Goal: Task Accomplishment & Management: Use online tool/utility

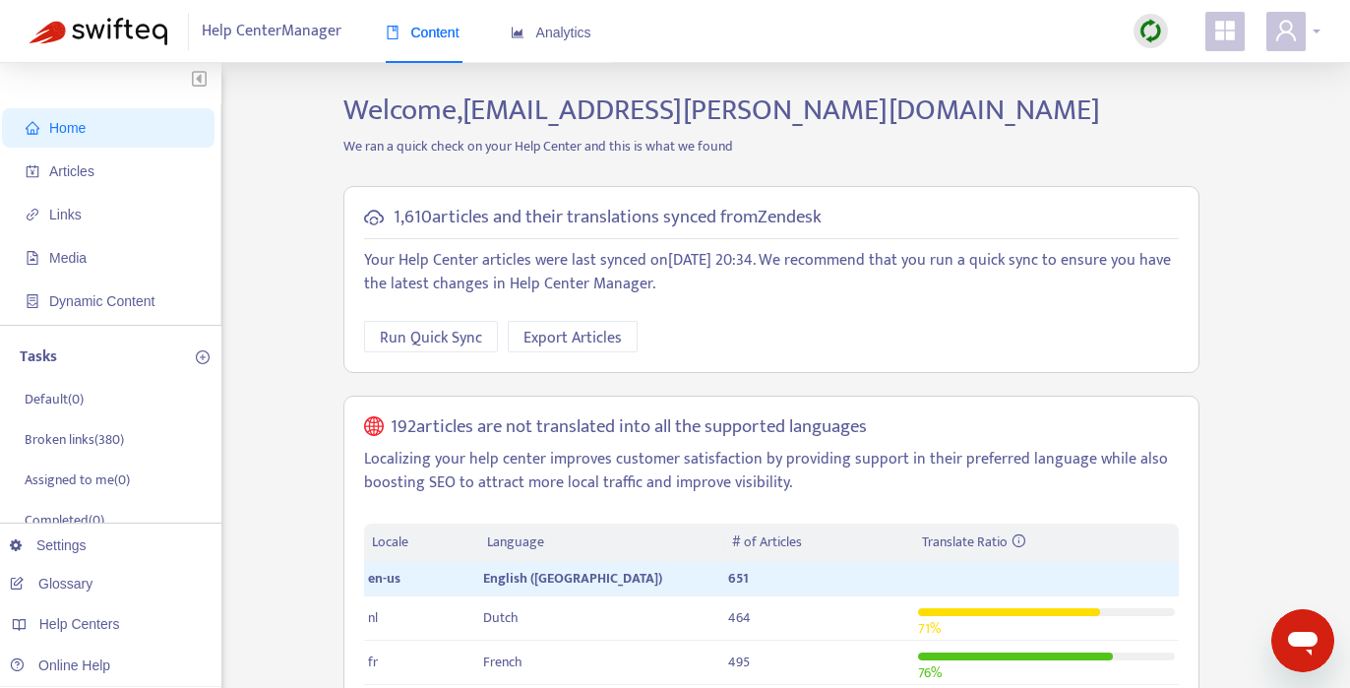
click at [1316, 26] on div at bounding box center [1293, 31] width 54 height 39
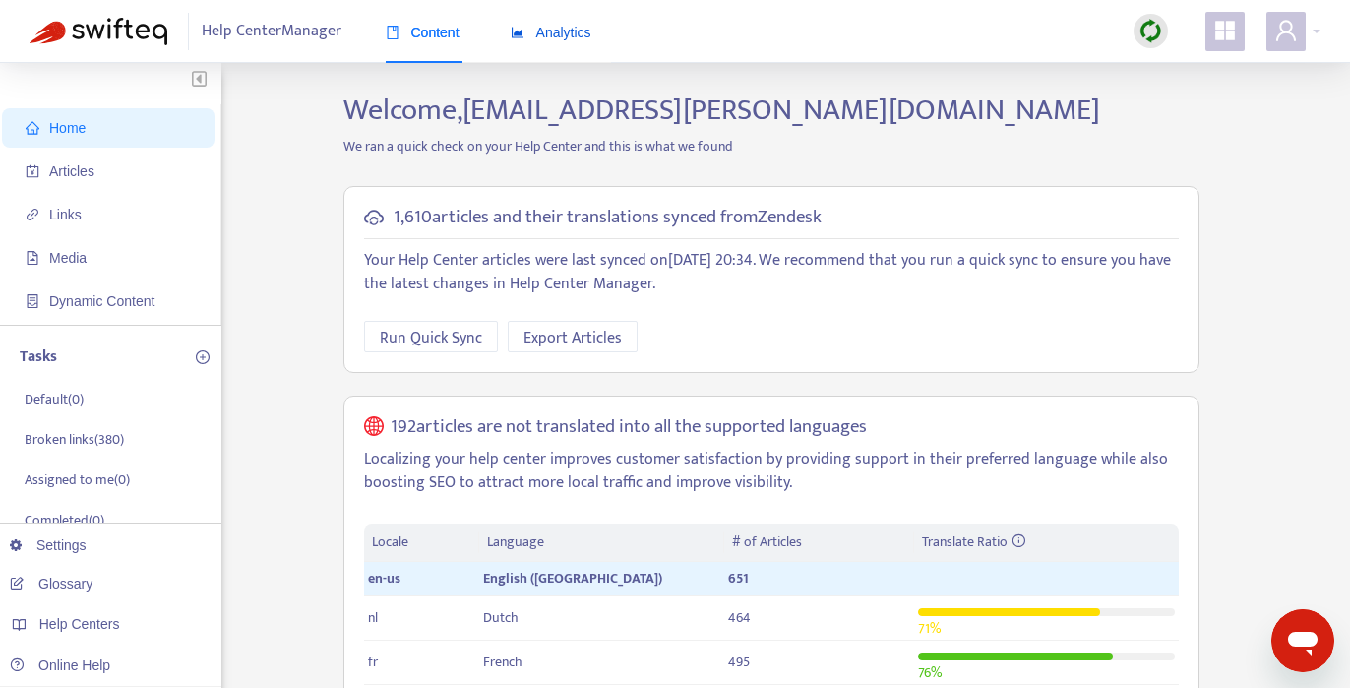
click at [557, 38] on span "Analytics" at bounding box center [551, 33] width 81 height 16
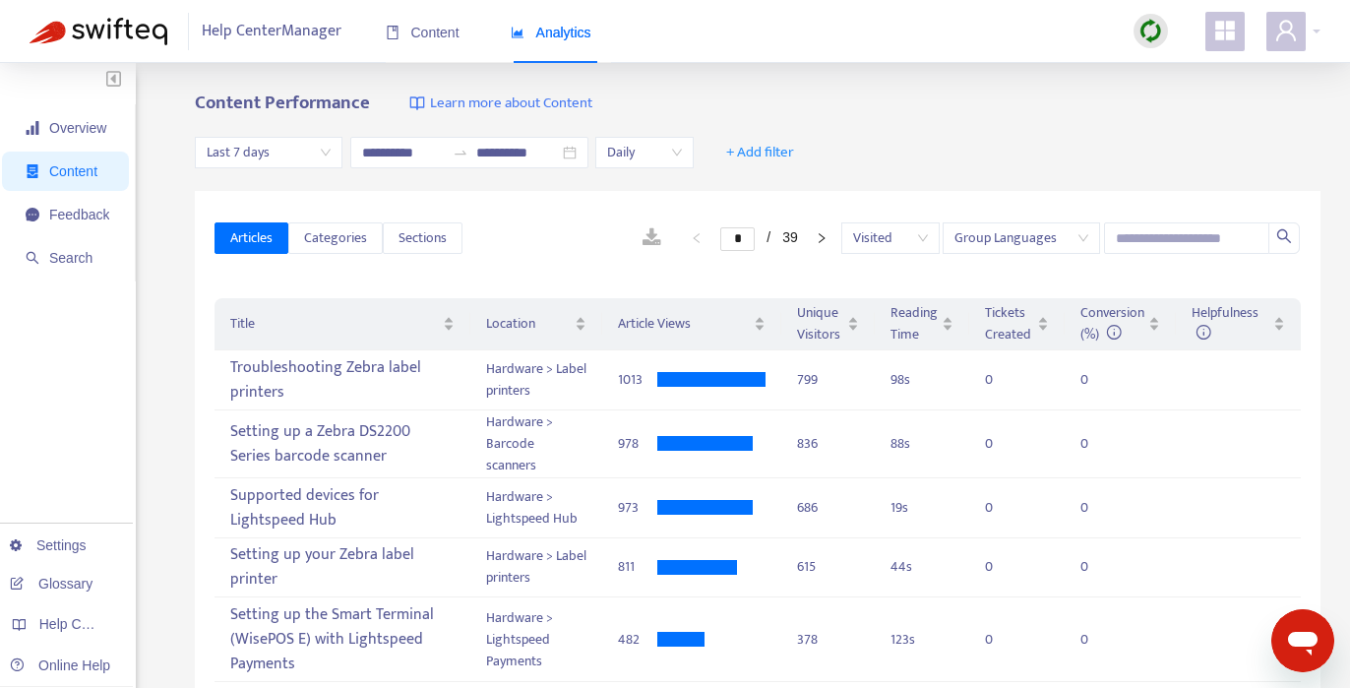
click at [880, 110] on div "Content Performance Learn more about Content" at bounding box center [757, 103] width 1125 height 23
click at [424, 38] on span "Content" at bounding box center [423, 33] width 74 height 16
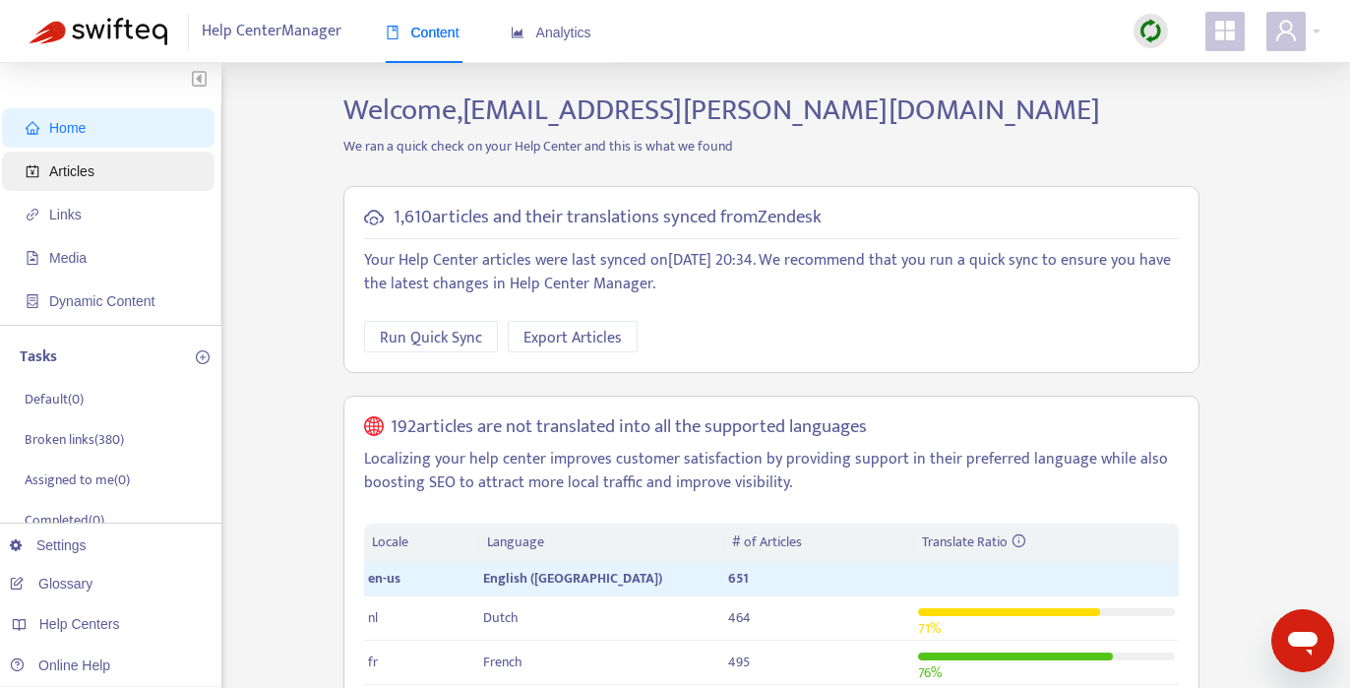
click at [58, 177] on span "Articles" at bounding box center [71, 171] width 45 height 16
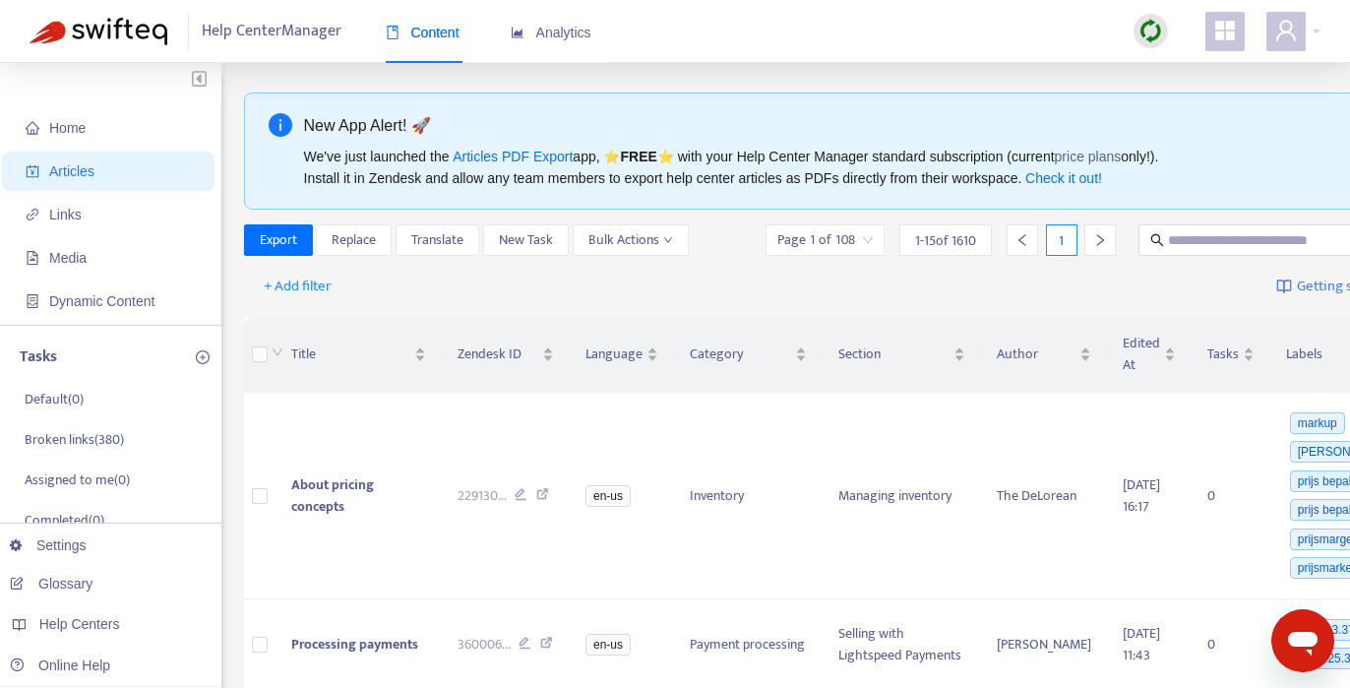
click at [383, 289] on div "+ Add filter Getting started with Articles" at bounding box center [857, 287] width 1227 height 46
click at [291, 292] on span "+ Add filter" at bounding box center [298, 286] width 68 height 24
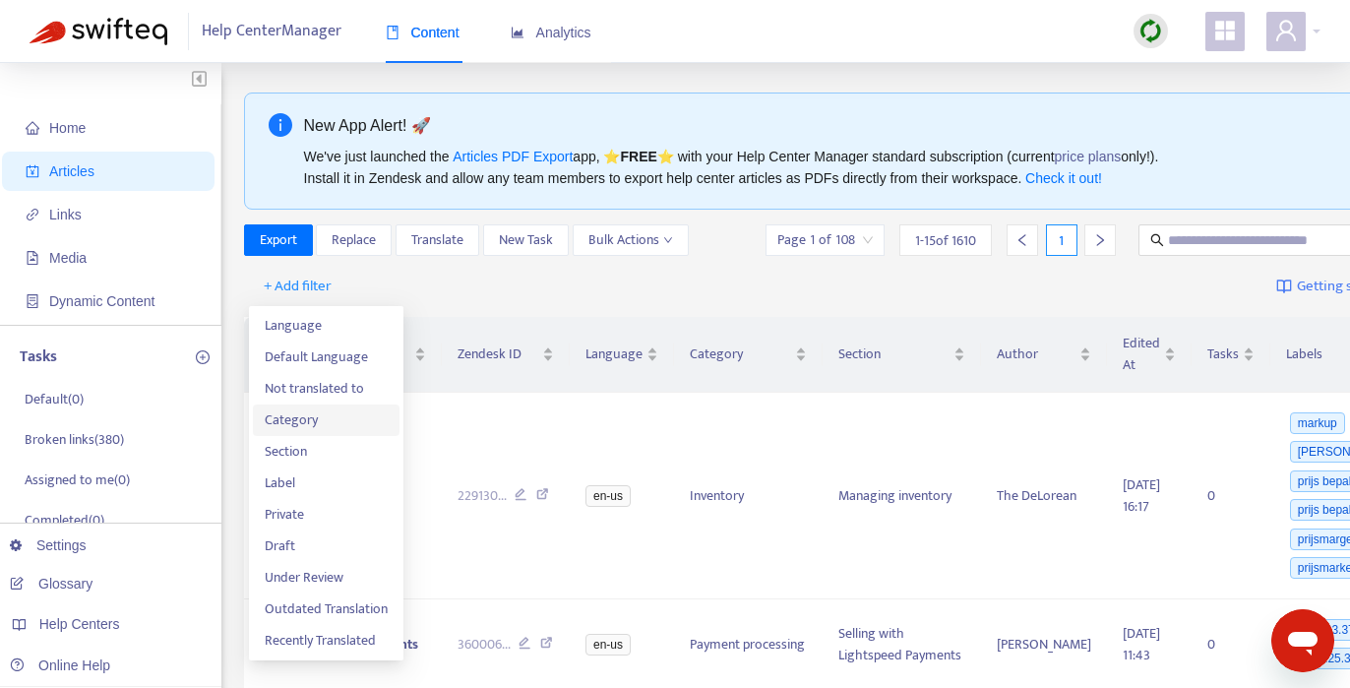
click at [322, 419] on span "Category" at bounding box center [326, 420] width 123 height 22
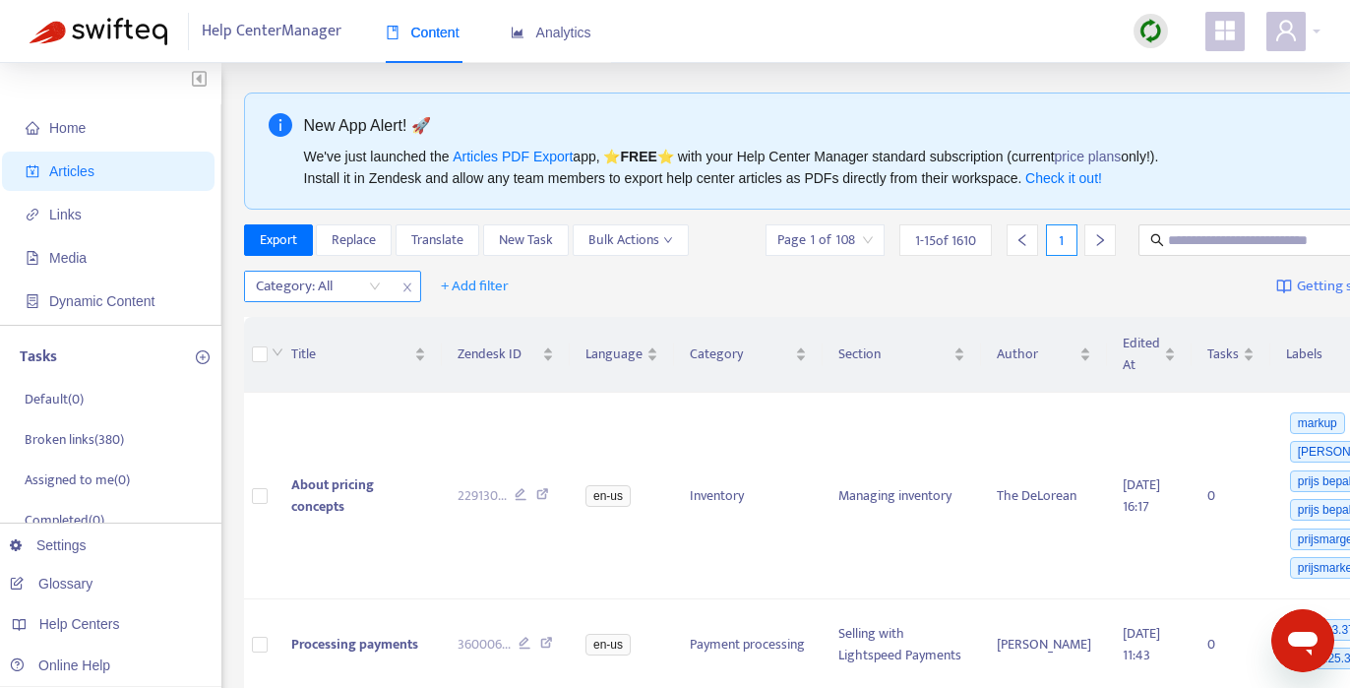
click at [375, 289] on div "Category: All" at bounding box center [318, 287] width 147 height 30
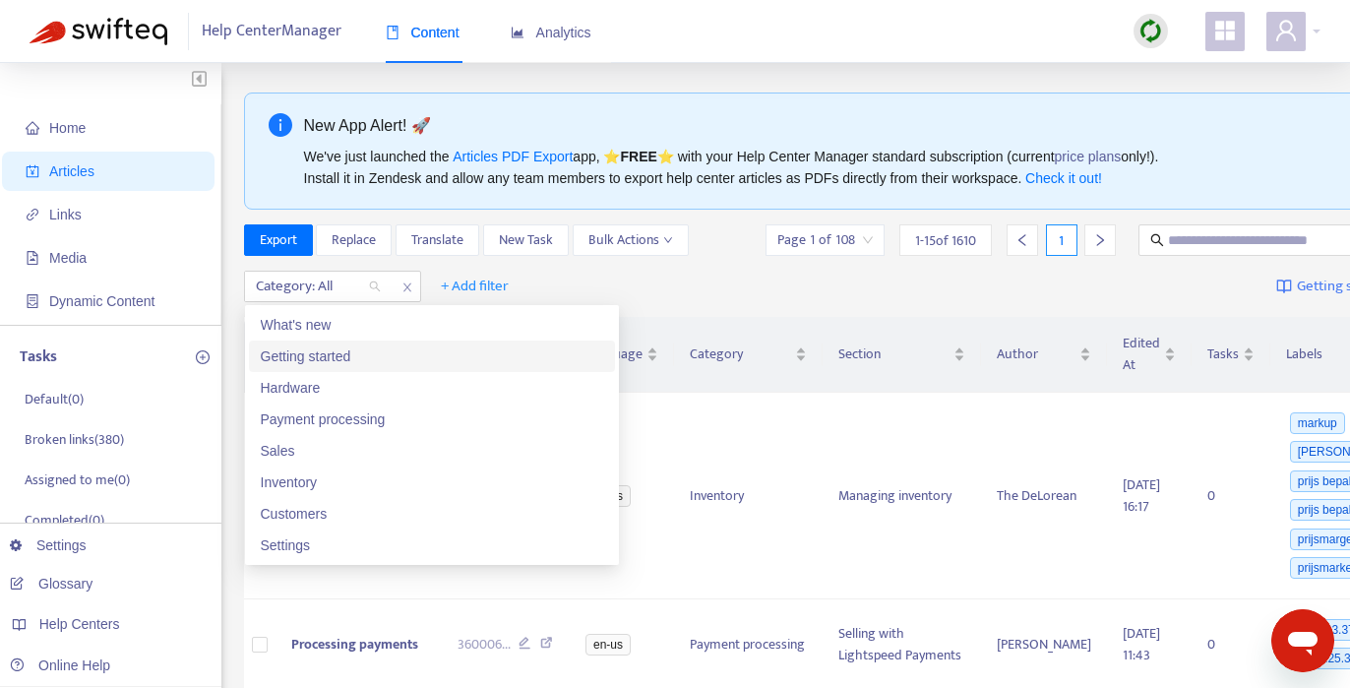
click at [353, 358] on div "Getting started" at bounding box center [432, 356] width 342 height 22
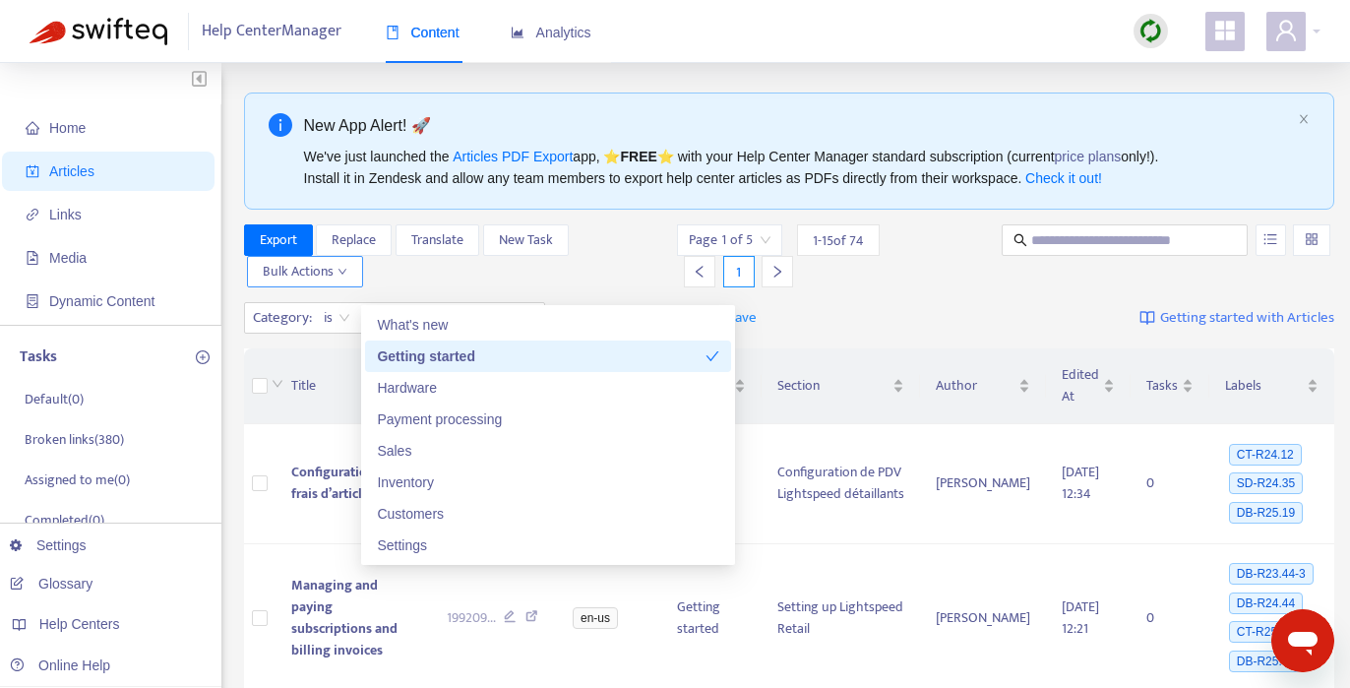
click at [349, 285] on button "Bulk Actions" at bounding box center [305, 271] width 116 height 31
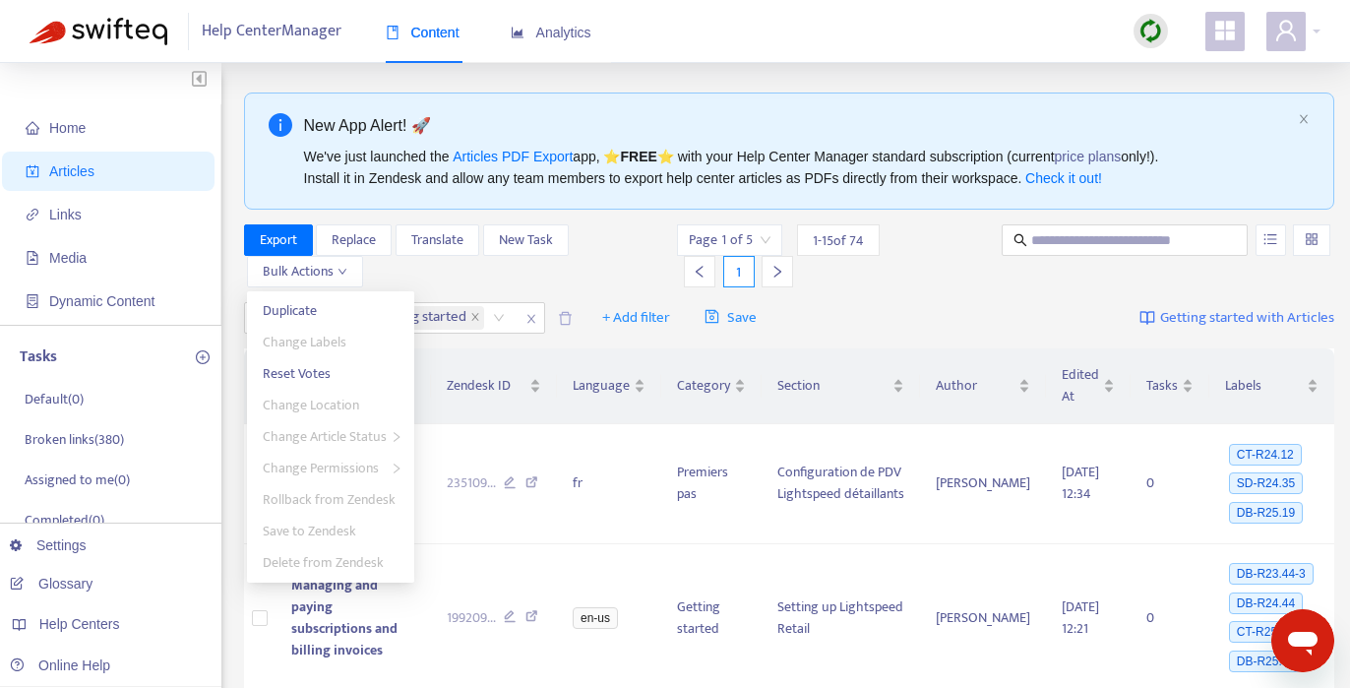
click at [557, 279] on div "Export Replace Translate New Task Bulk Actions" at bounding box center [458, 255] width 429 height 63
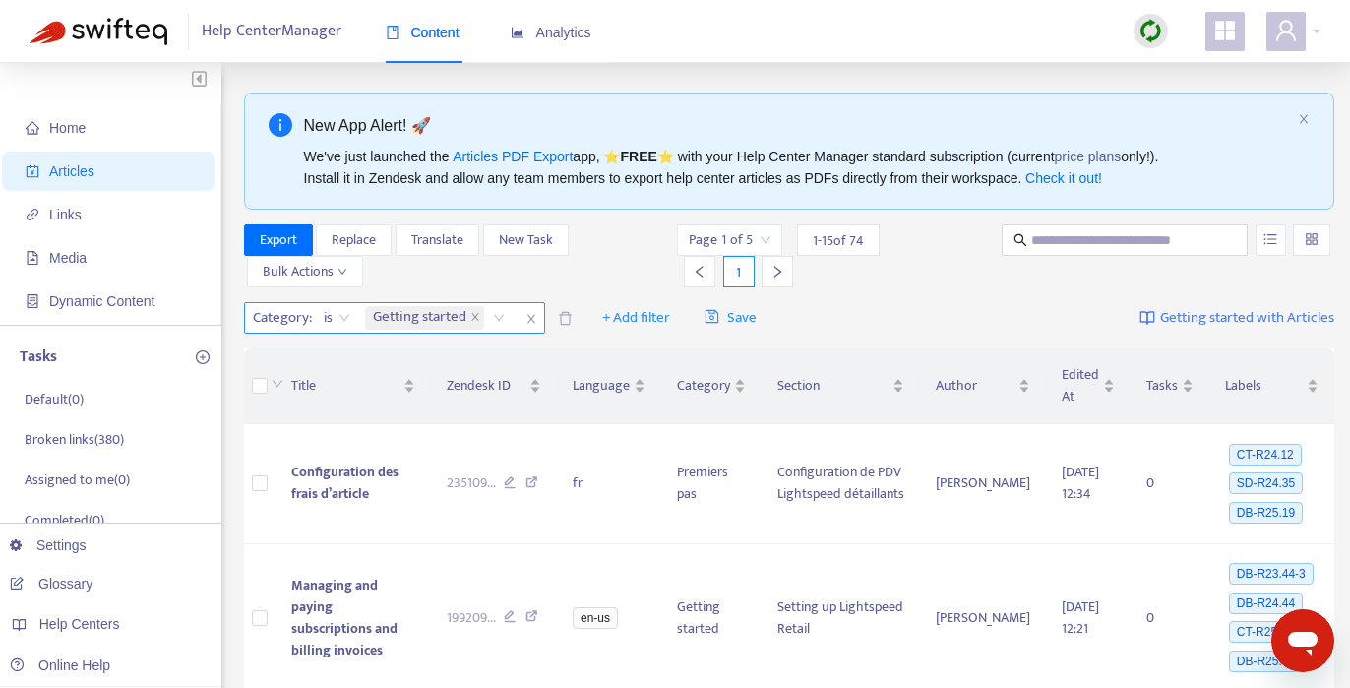
click at [340, 321] on span "is" at bounding box center [337, 318] width 27 height 30
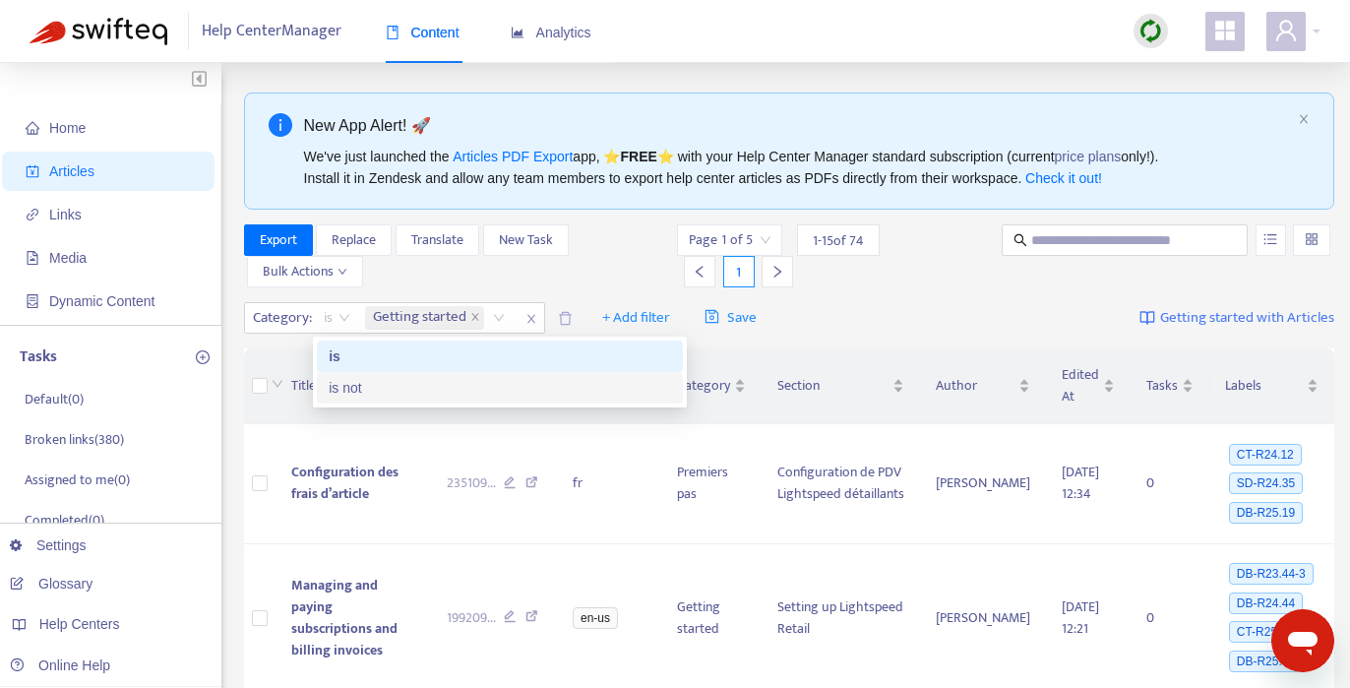
click at [365, 392] on div "is not" at bounding box center [500, 388] width 342 height 22
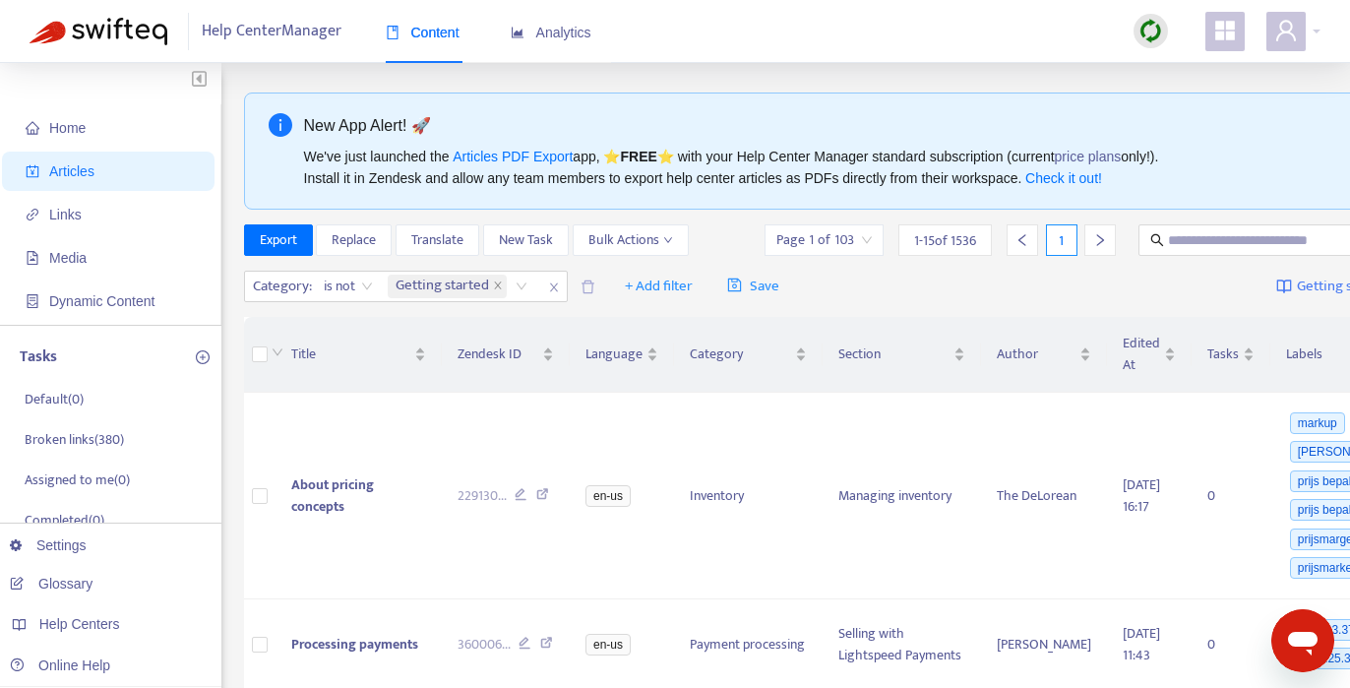
click at [906, 268] on div "Category : is not is not Getting started + Add filter Save Getting started with…" at bounding box center [857, 287] width 1227 height 46
click at [293, 240] on span "Export" at bounding box center [278, 240] width 37 height 22
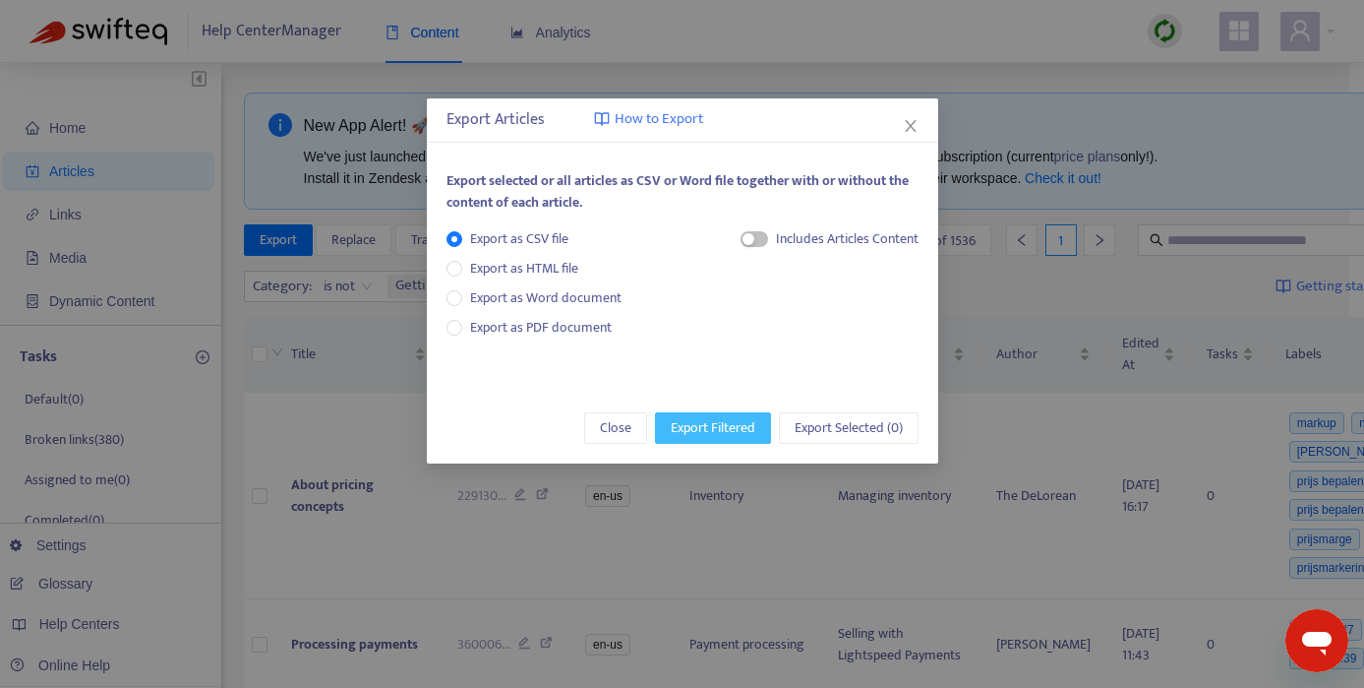
click at [730, 424] on span "Export Filtered" at bounding box center [713, 428] width 85 height 22
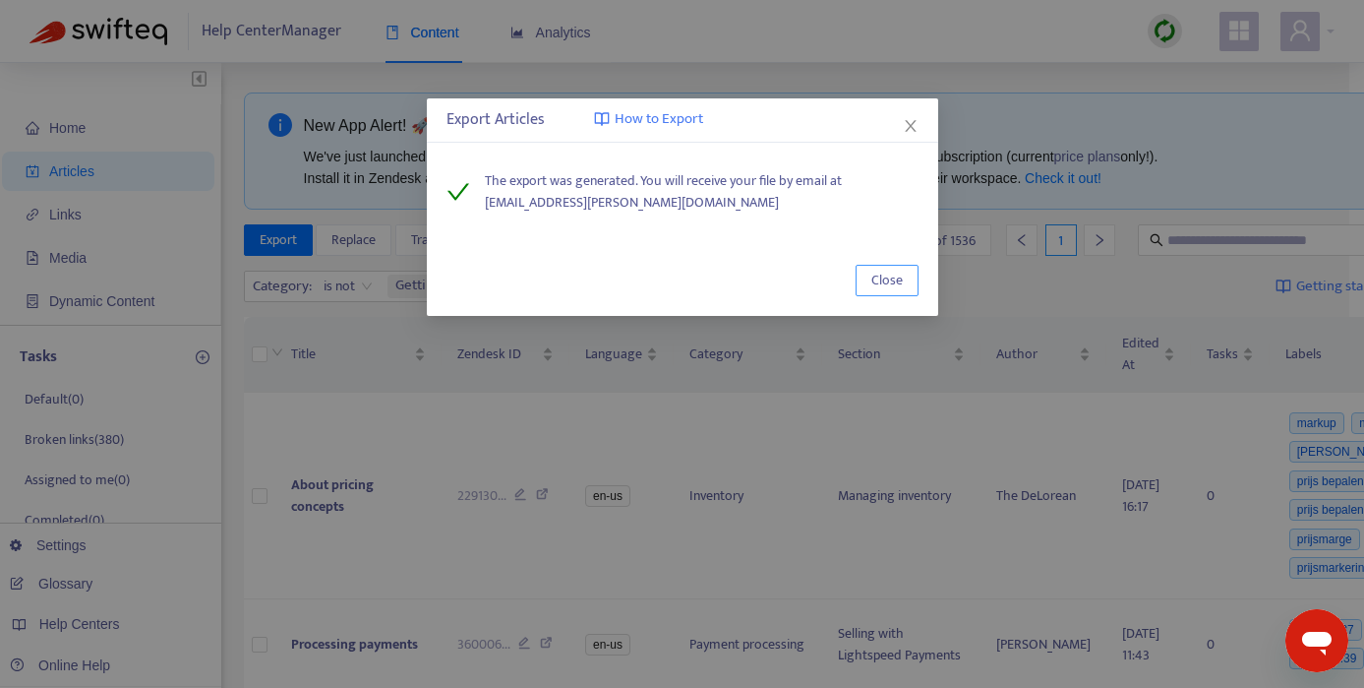
click at [871, 281] on button "Close" at bounding box center [887, 280] width 63 height 31
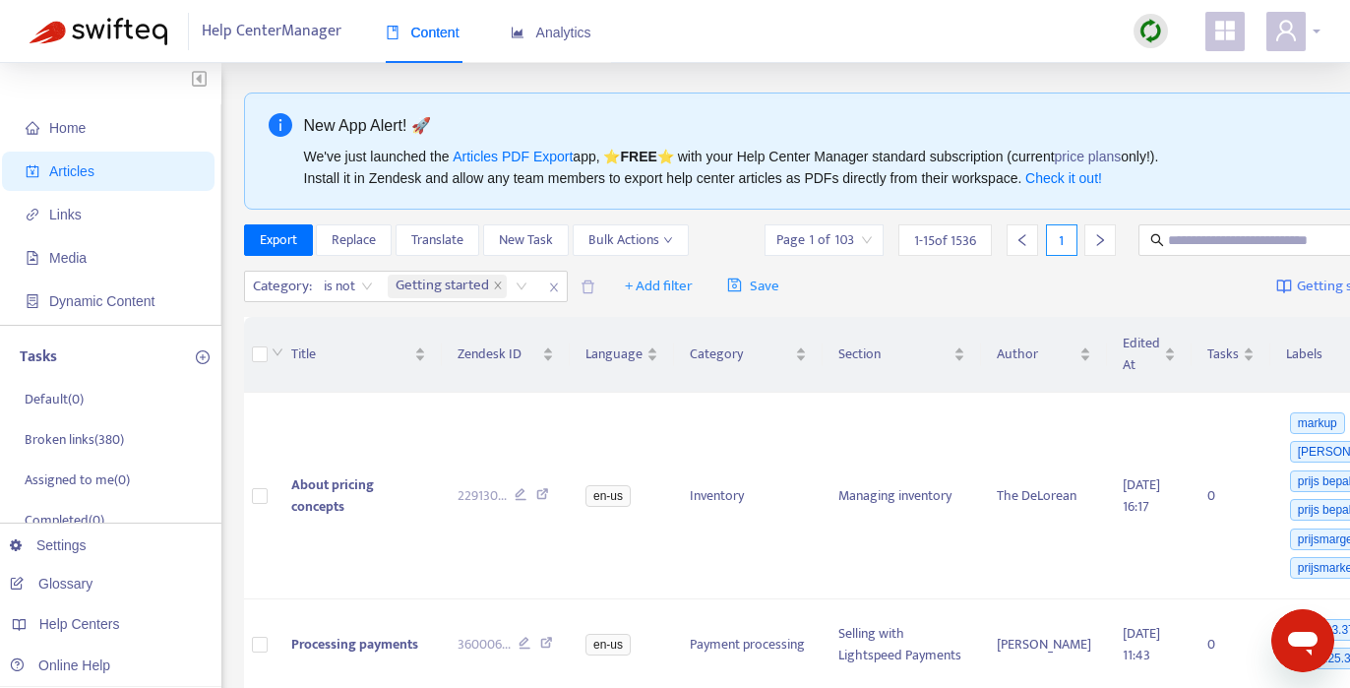
click at [1314, 30] on div at bounding box center [1293, 31] width 54 height 39
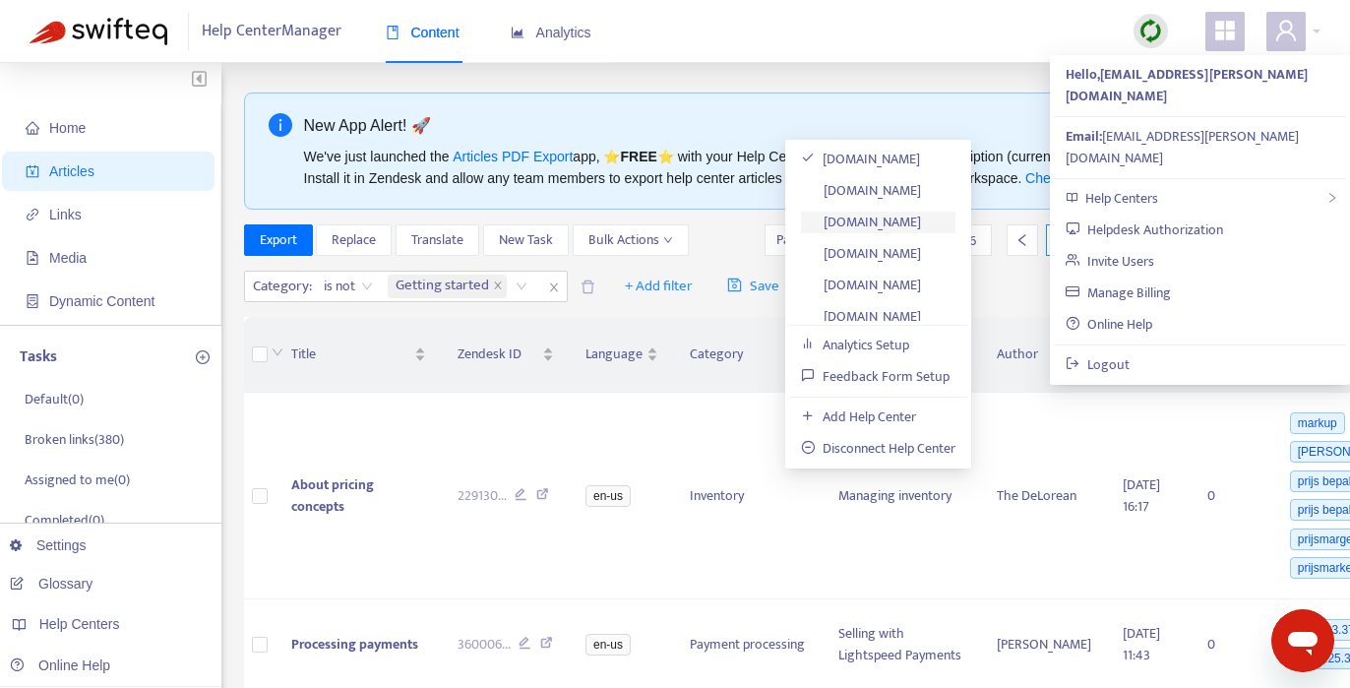
click at [889, 225] on link "[DOMAIN_NAME]" at bounding box center [861, 222] width 120 height 23
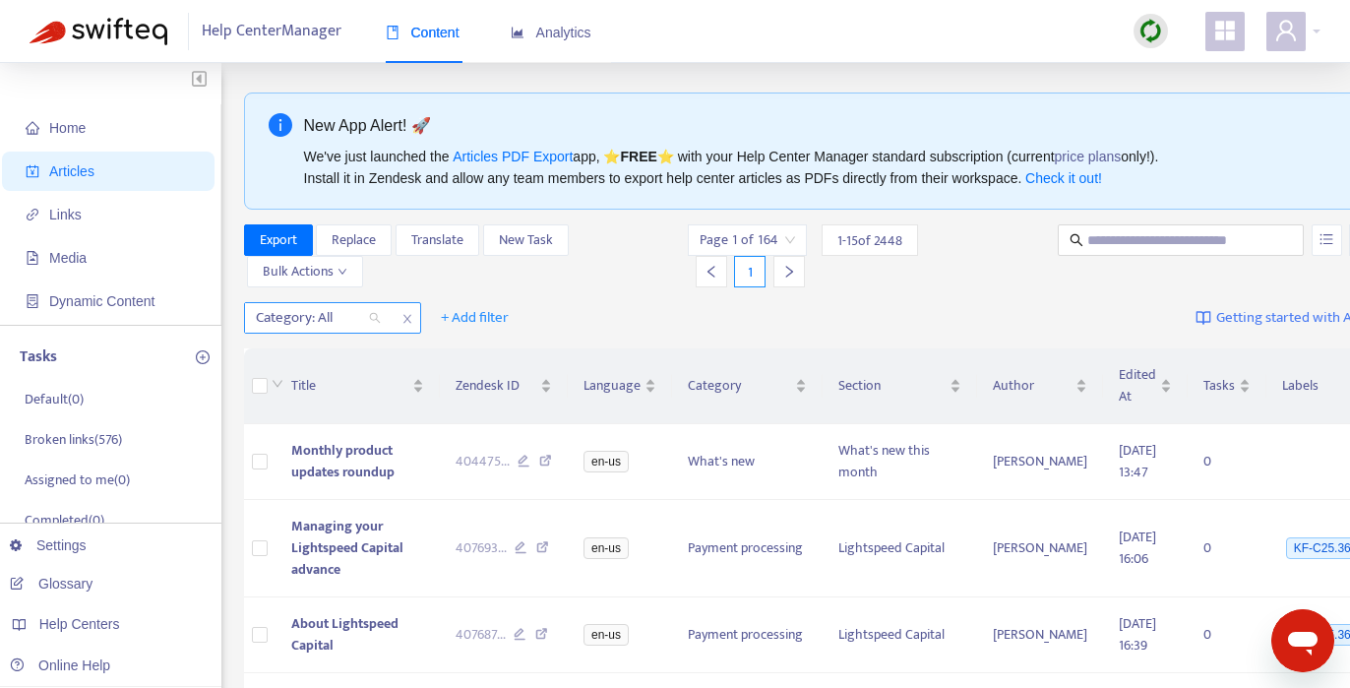
click at [378, 318] on div "Category: All" at bounding box center [318, 318] width 147 height 30
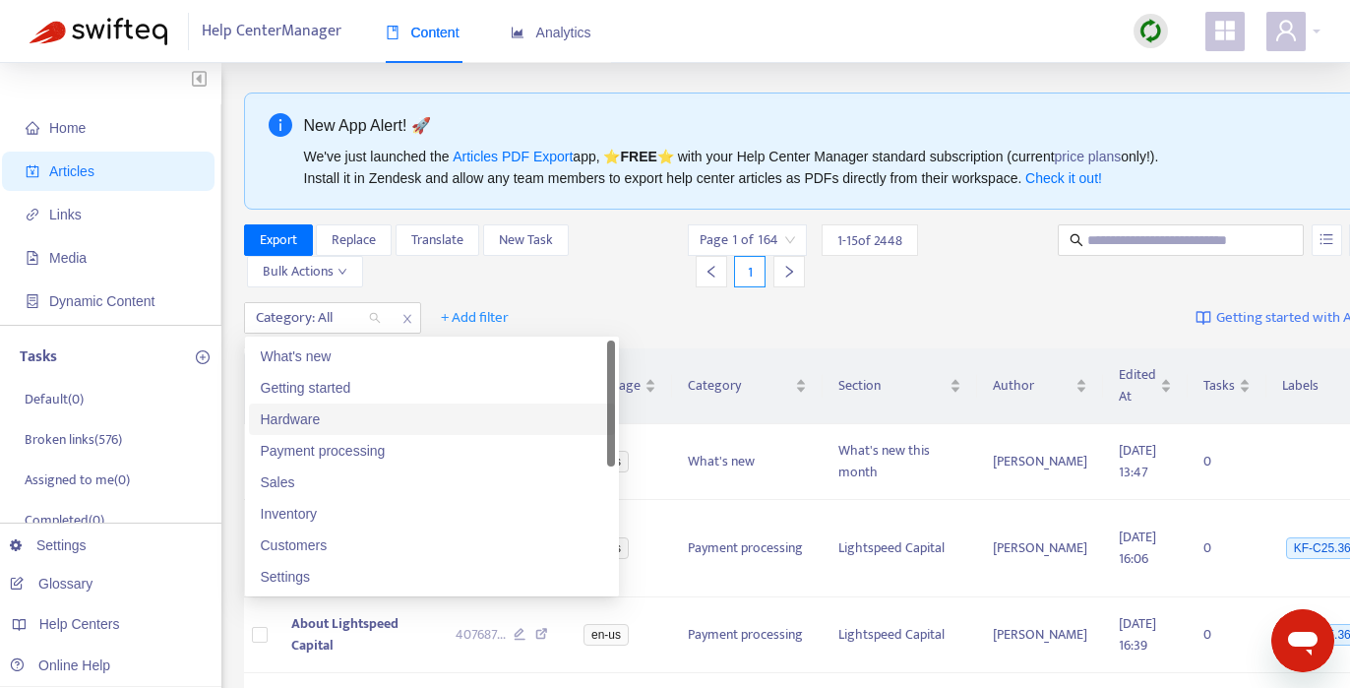
click at [318, 422] on div "Hardware" at bounding box center [432, 419] width 342 height 22
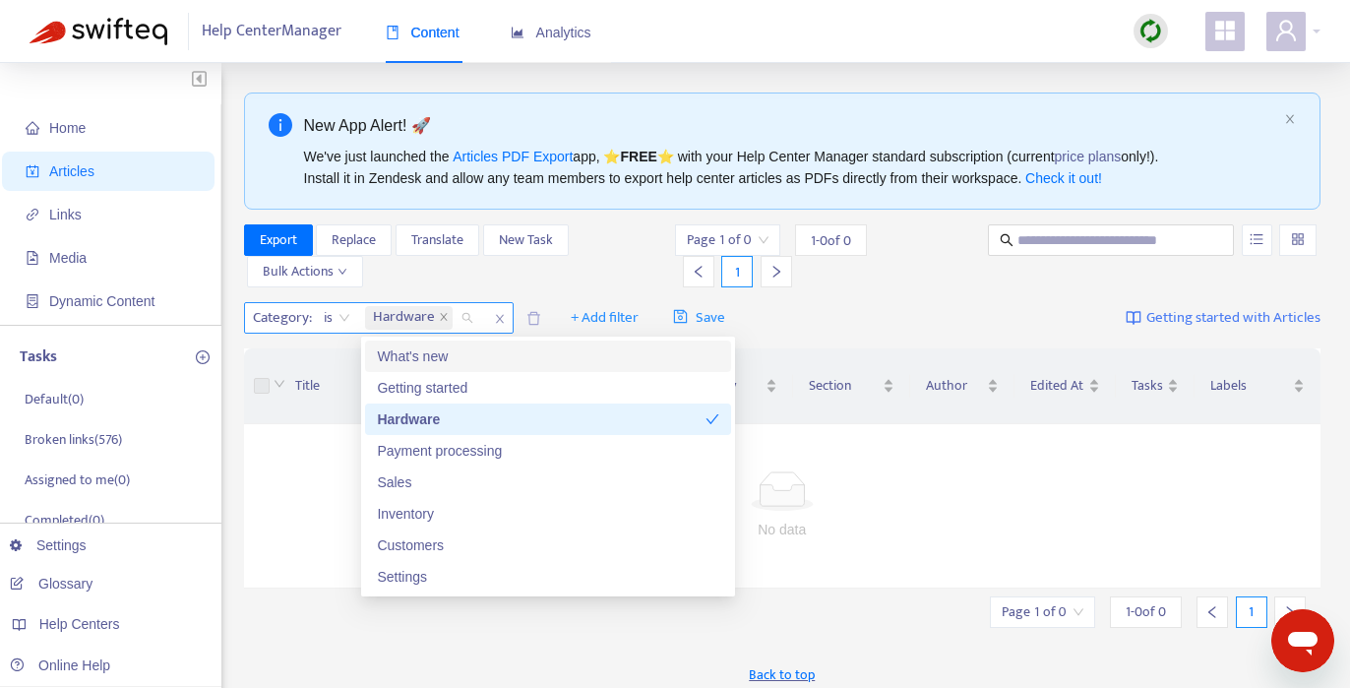
click at [345, 318] on span "is" at bounding box center [337, 318] width 27 height 30
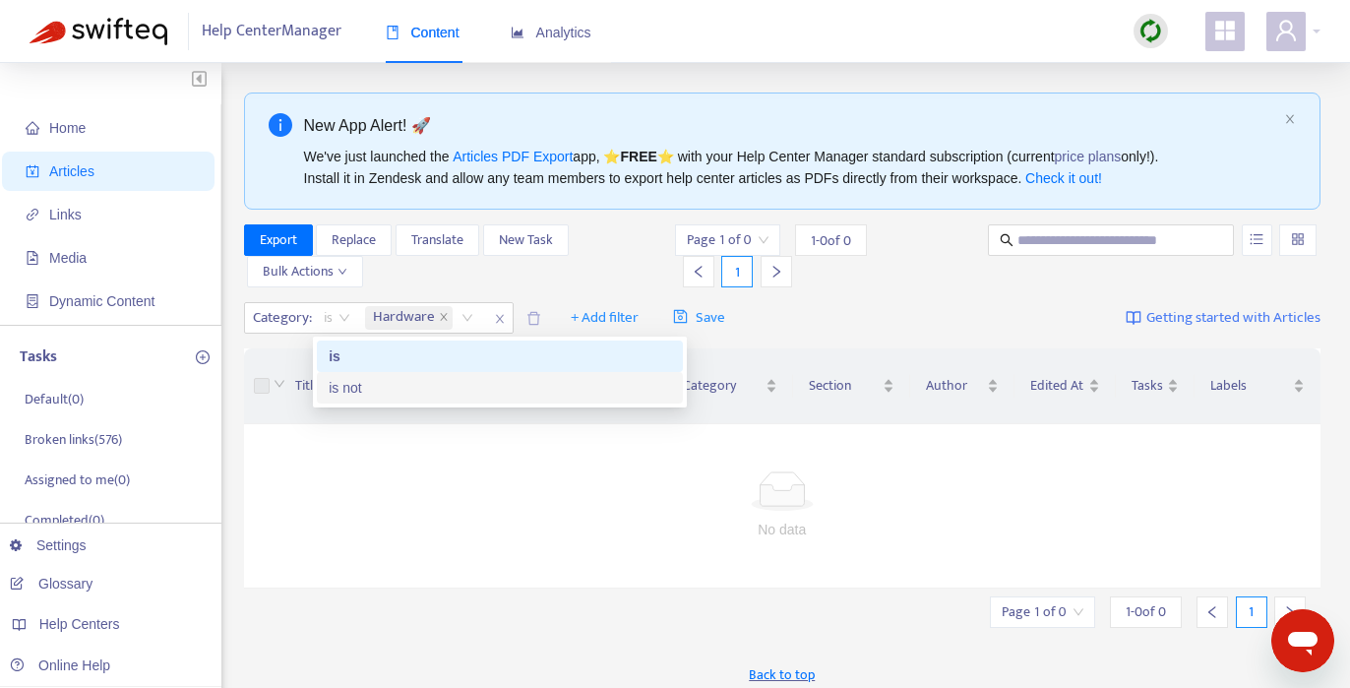
click at [353, 392] on div "is not" at bounding box center [500, 388] width 342 height 22
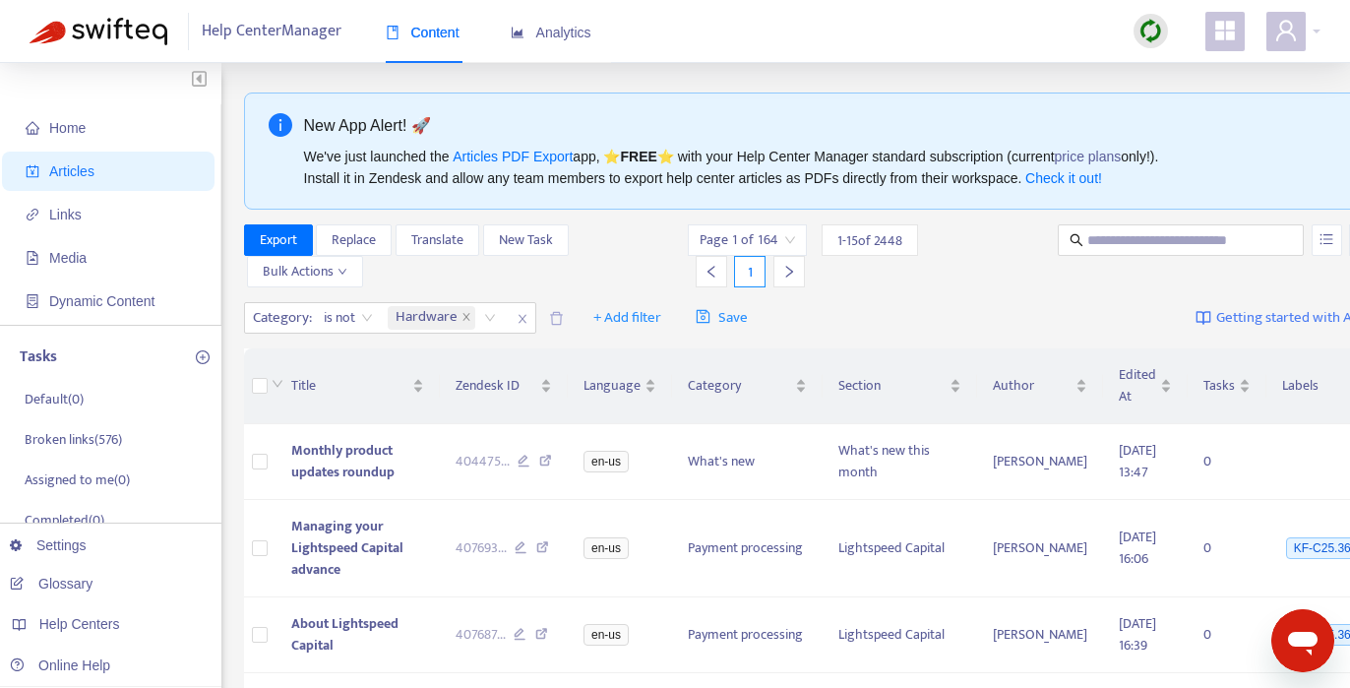
click at [608, 250] on div "Export Replace Translate New Task Bulk Actions" at bounding box center [464, 255] width 441 height 63
click at [593, 263] on div "Export Replace Translate New Task Bulk Actions" at bounding box center [464, 255] width 441 height 63
click at [292, 242] on span "Export" at bounding box center [278, 240] width 37 height 22
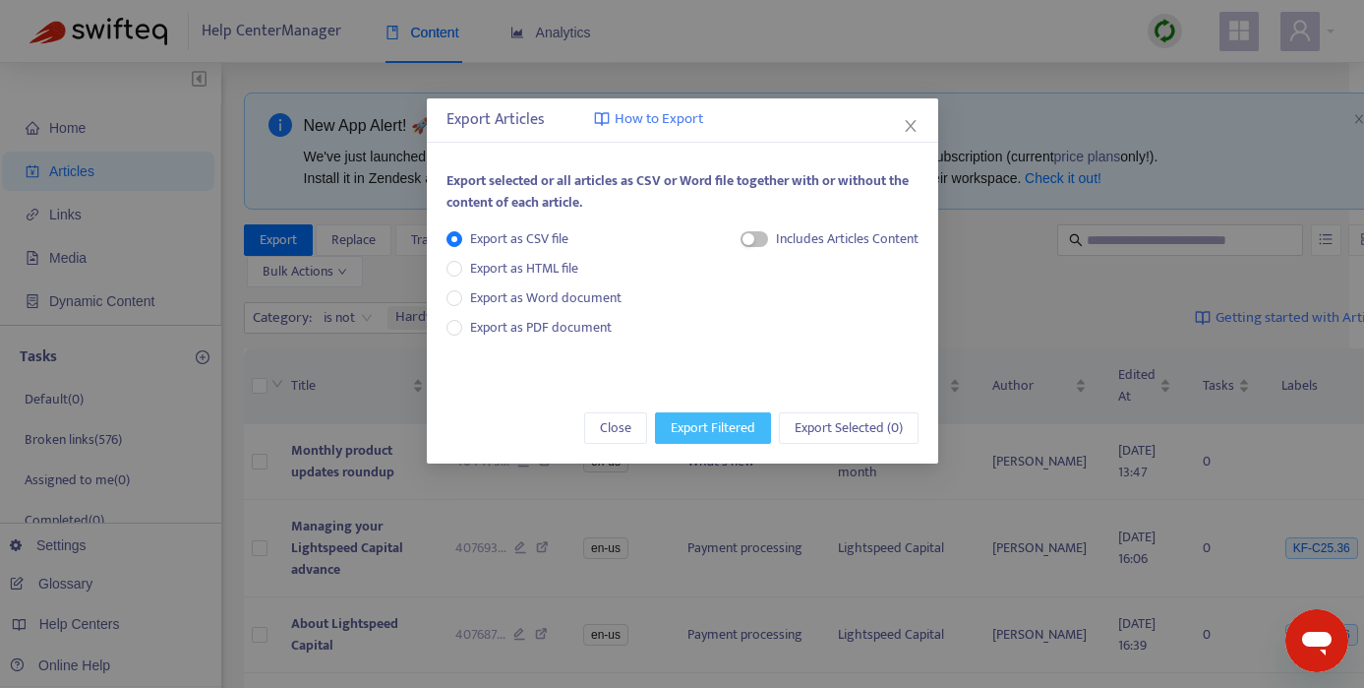
click at [695, 433] on span "Export Filtered" at bounding box center [713, 428] width 85 height 22
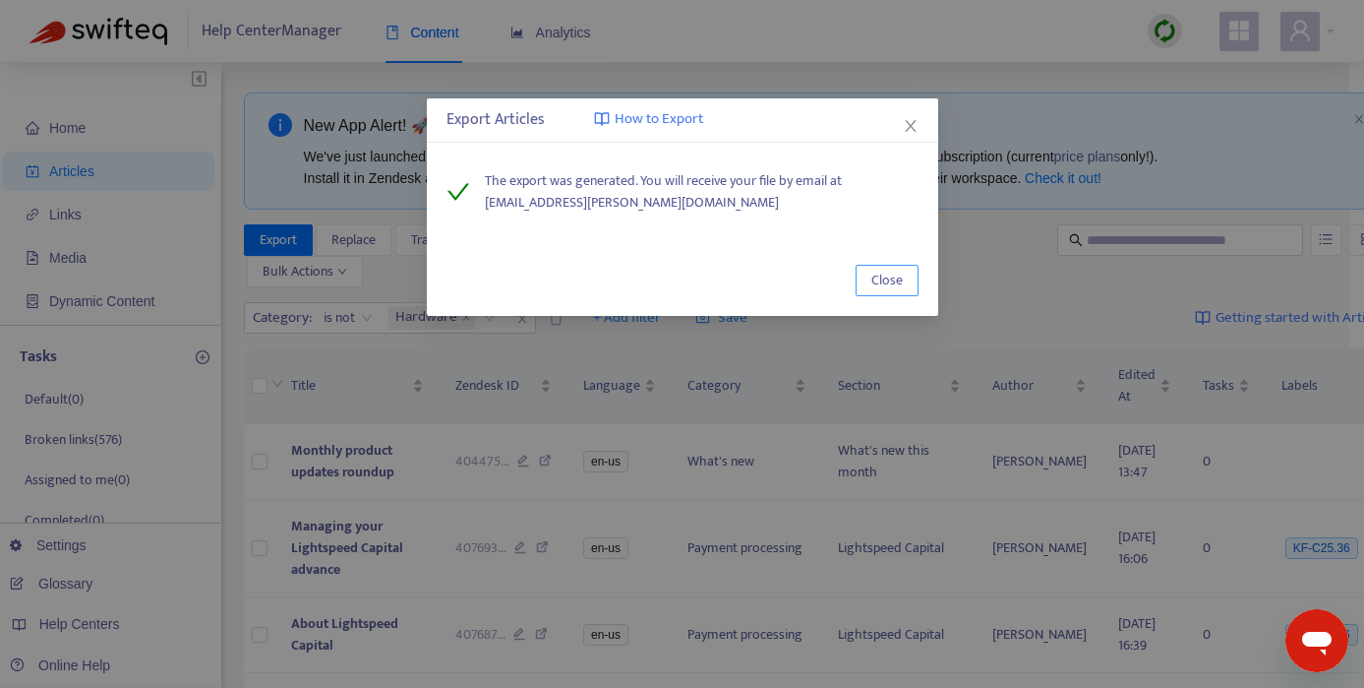
click at [877, 288] on span "Close" at bounding box center [887, 281] width 31 height 22
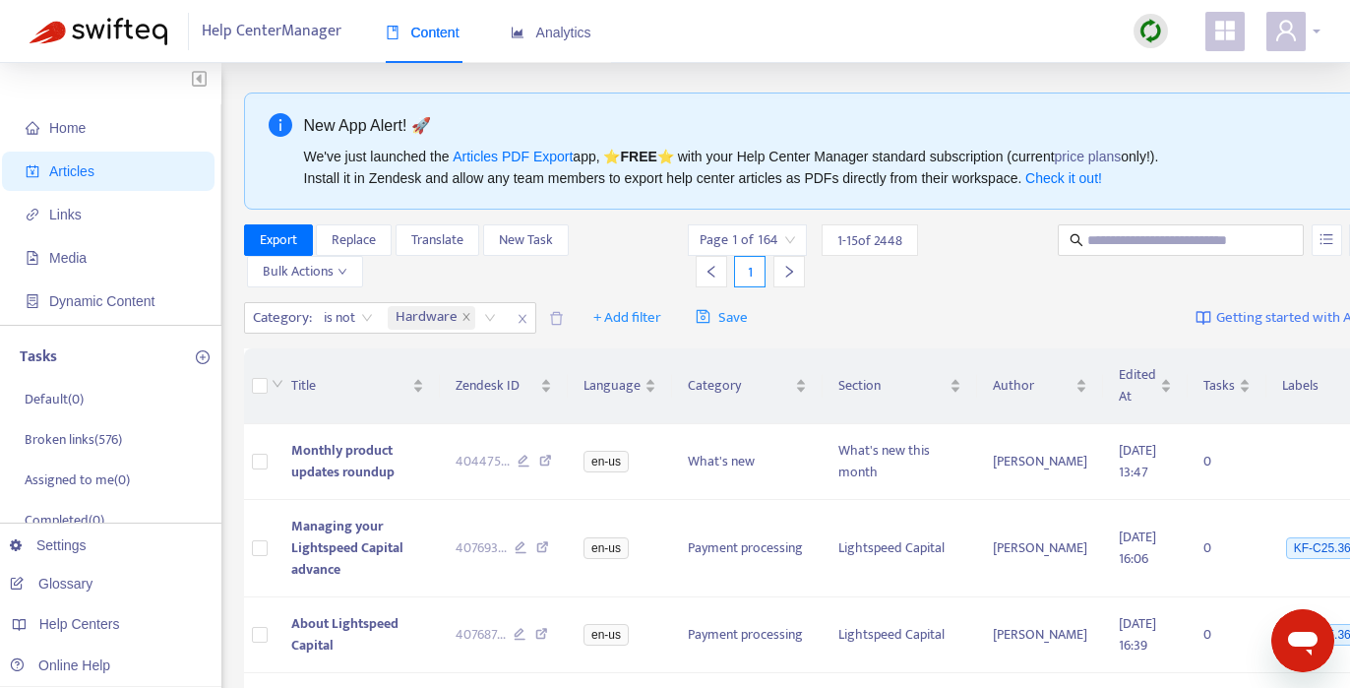
click at [1307, 28] on div at bounding box center [1293, 31] width 54 height 39
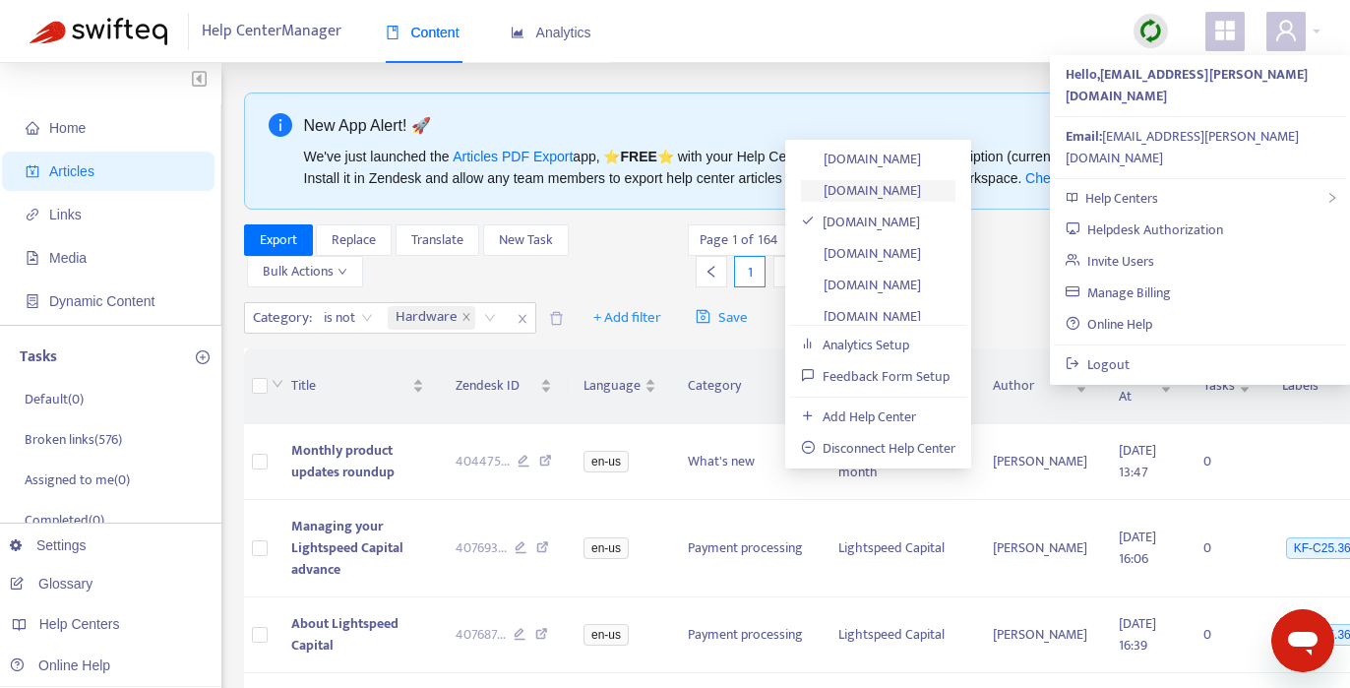
click at [886, 186] on link "[DOMAIN_NAME]" at bounding box center [861, 190] width 120 height 23
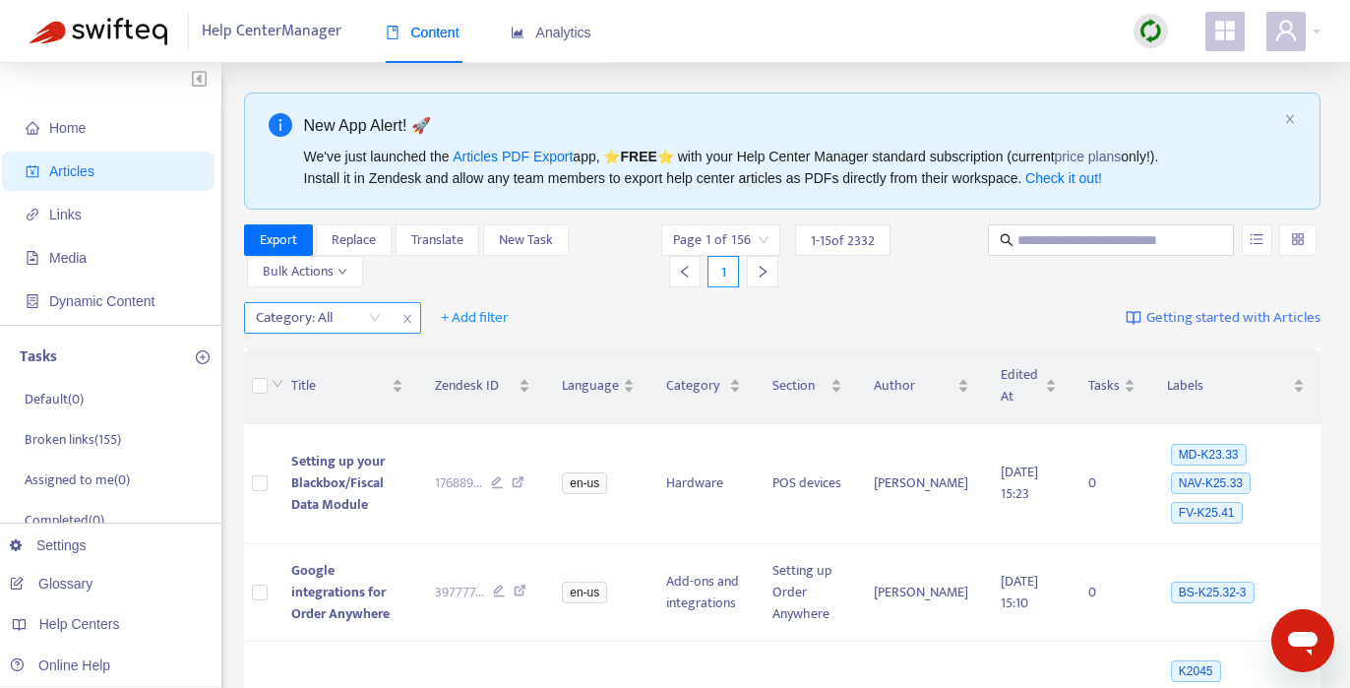
click at [375, 320] on div "Category: All" at bounding box center [318, 318] width 147 height 30
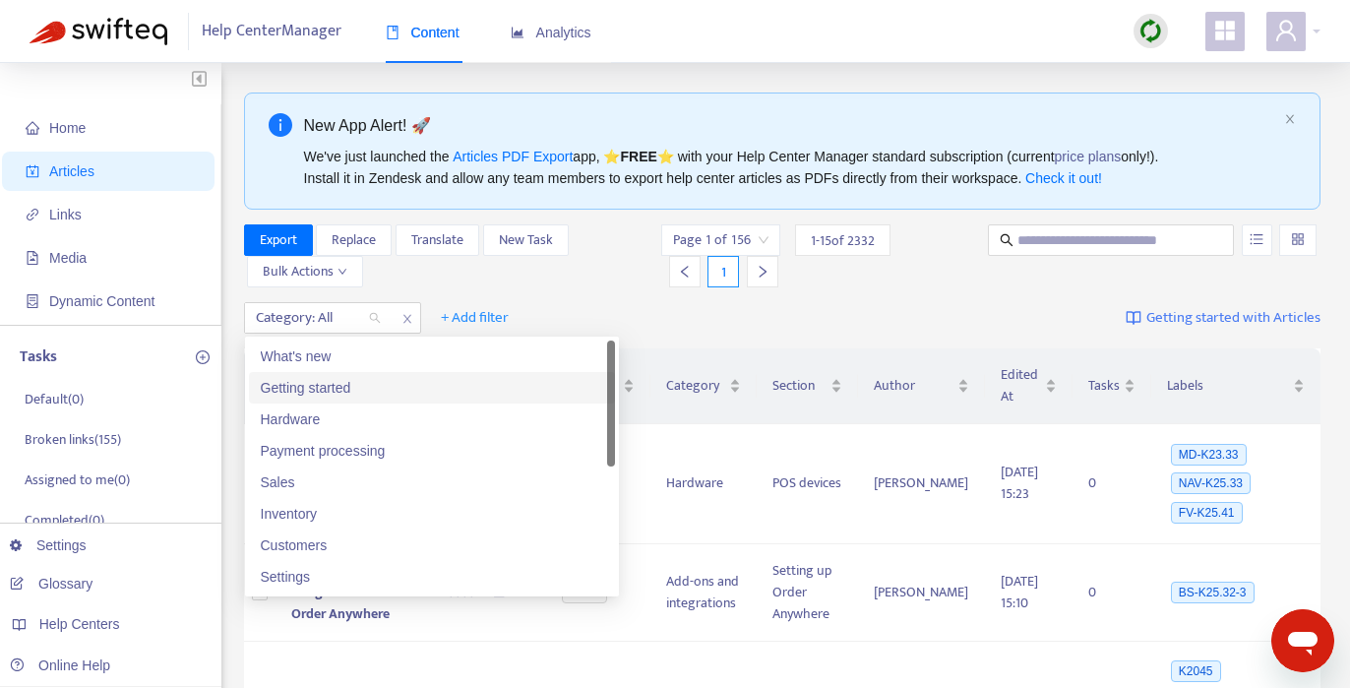
click at [361, 391] on div "Getting started" at bounding box center [432, 388] width 342 height 22
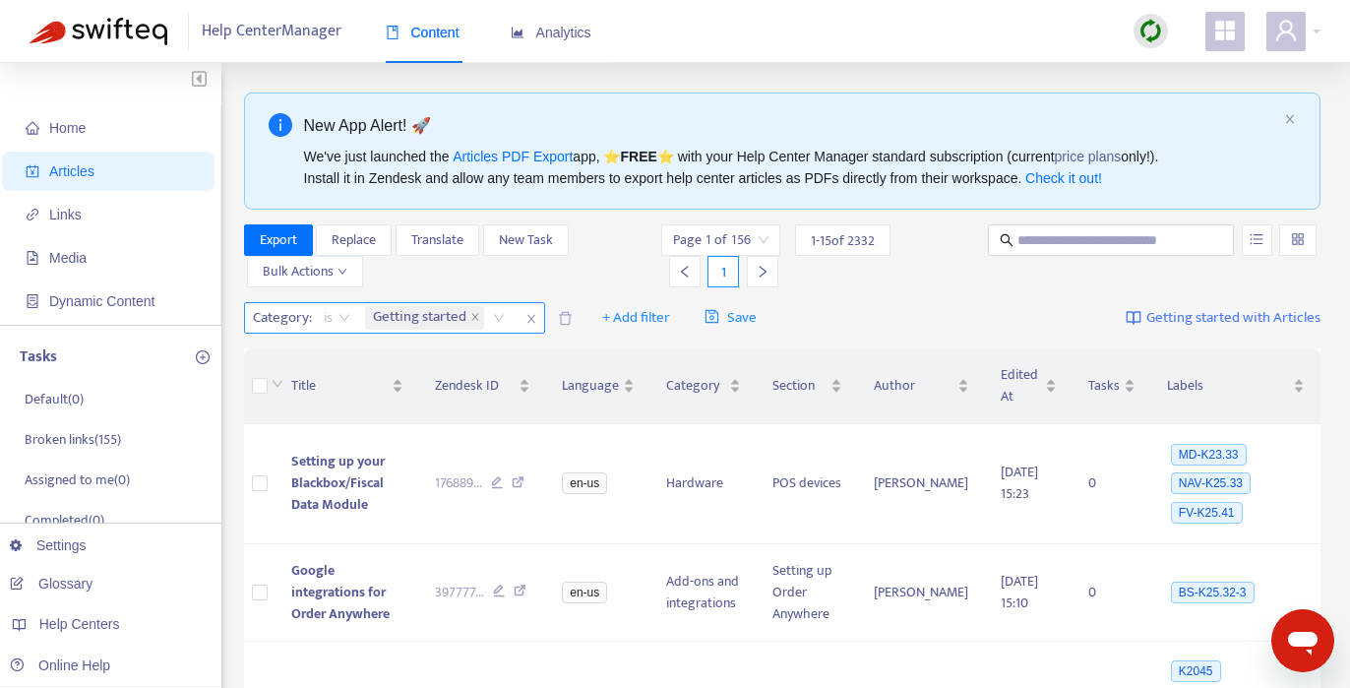
click at [339, 316] on span "is" at bounding box center [337, 318] width 27 height 30
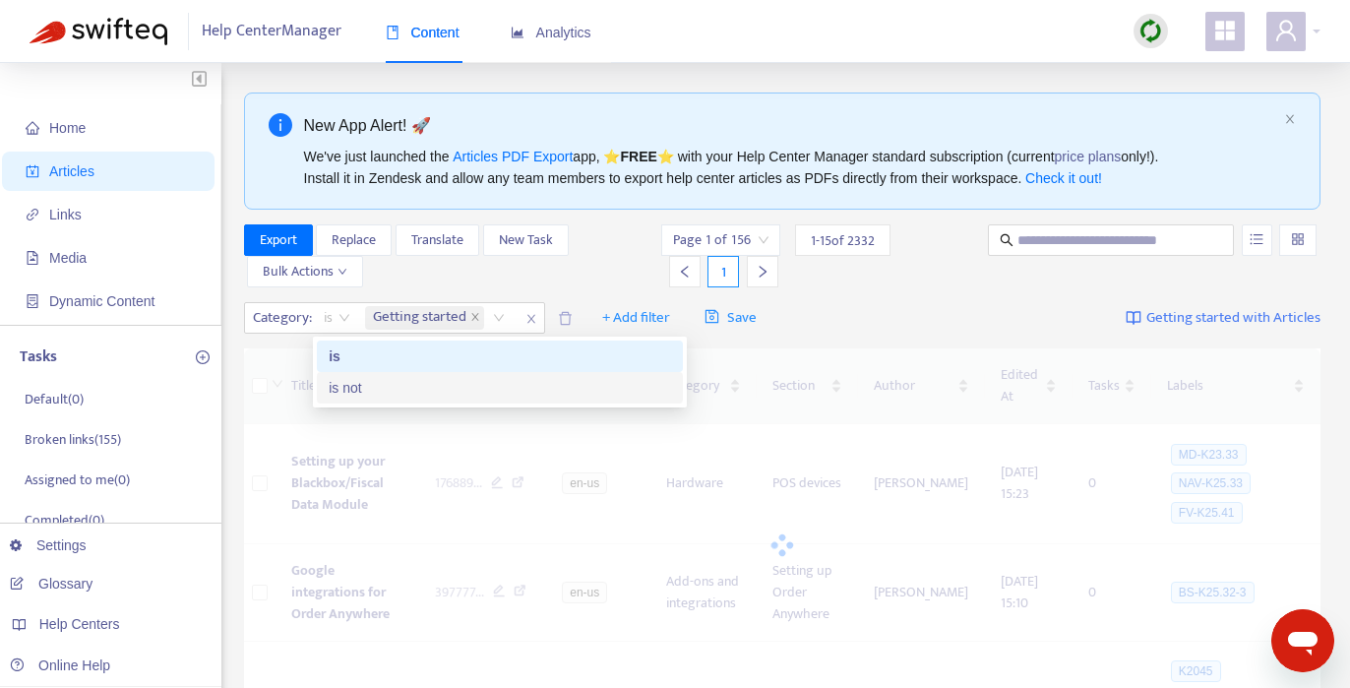
click at [357, 390] on div "is not" at bounding box center [500, 388] width 342 height 22
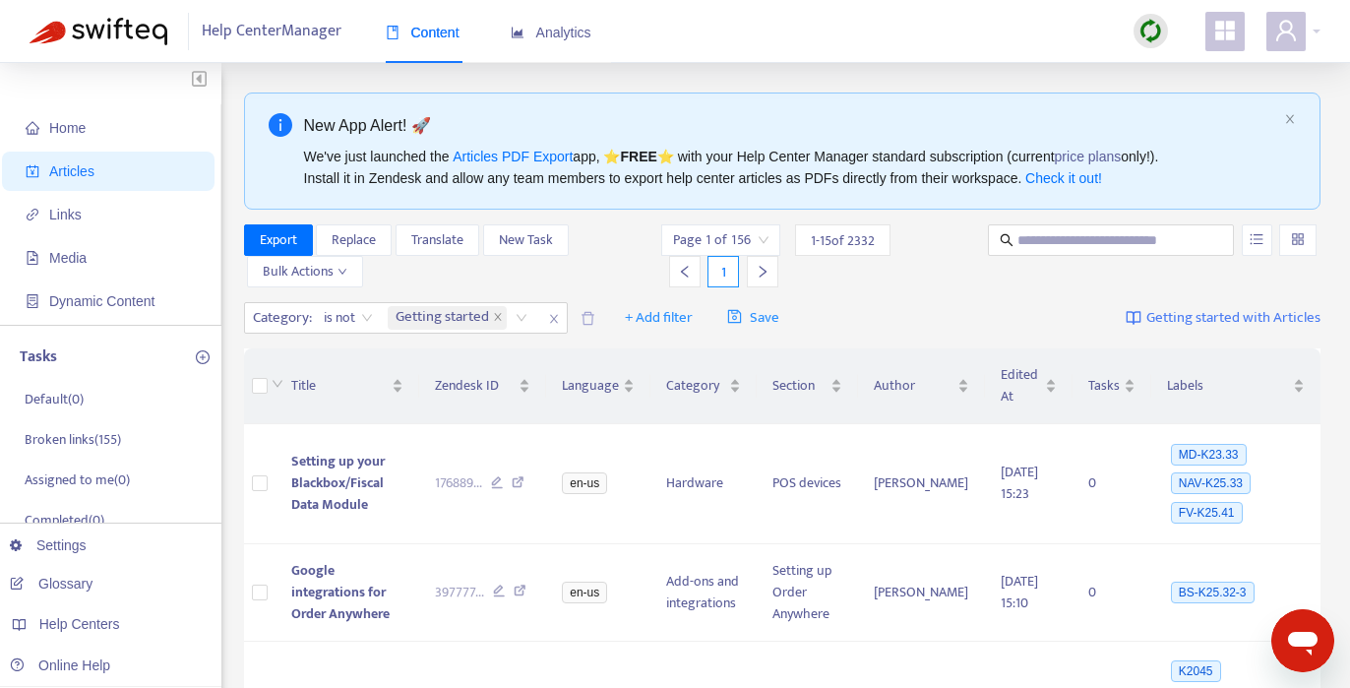
click at [595, 268] on div "Export Replace Translate New Task Bulk Actions" at bounding box center [451, 255] width 414 height 63
click at [935, 295] on div "Category : is not Getting started + Add filter Save Getting started with Articl…" at bounding box center [782, 318] width 1077 height 46
click at [293, 242] on span "Export" at bounding box center [278, 240] width 37 height 22
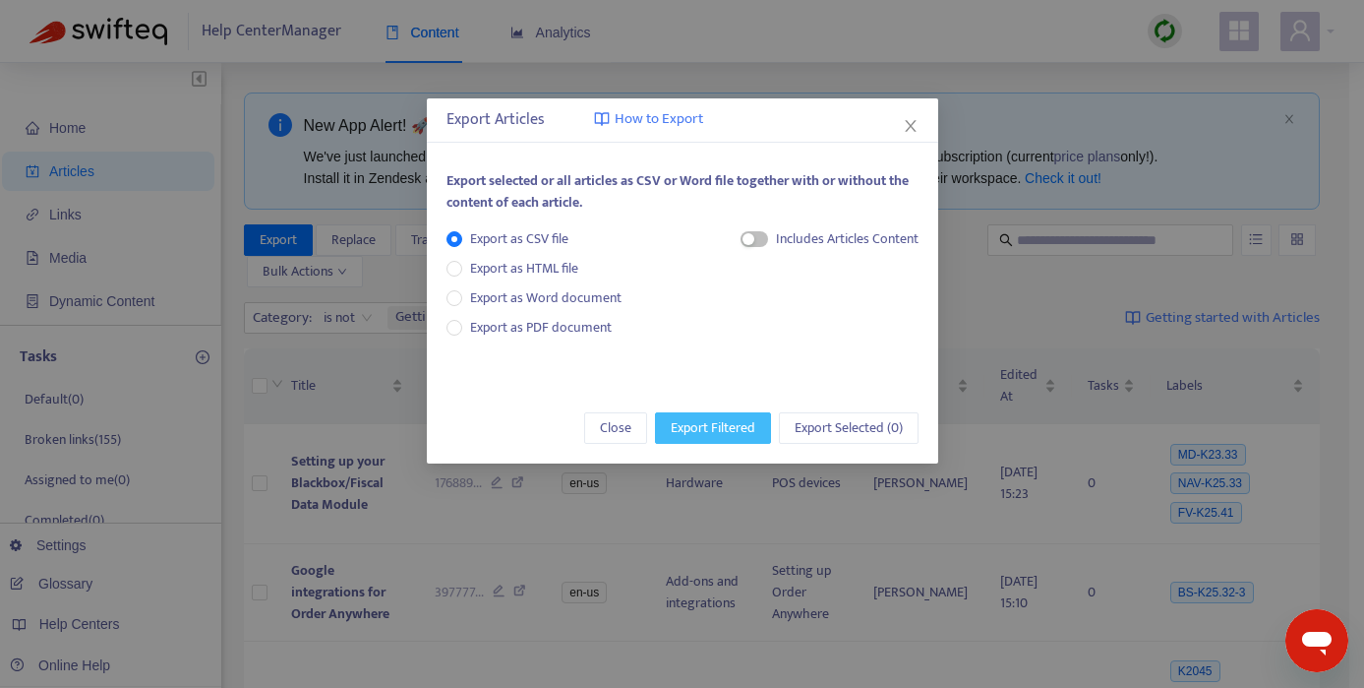
click at [717, 422] on span "Export Filtered" at bounding box center [713, 428] width 85 height 22
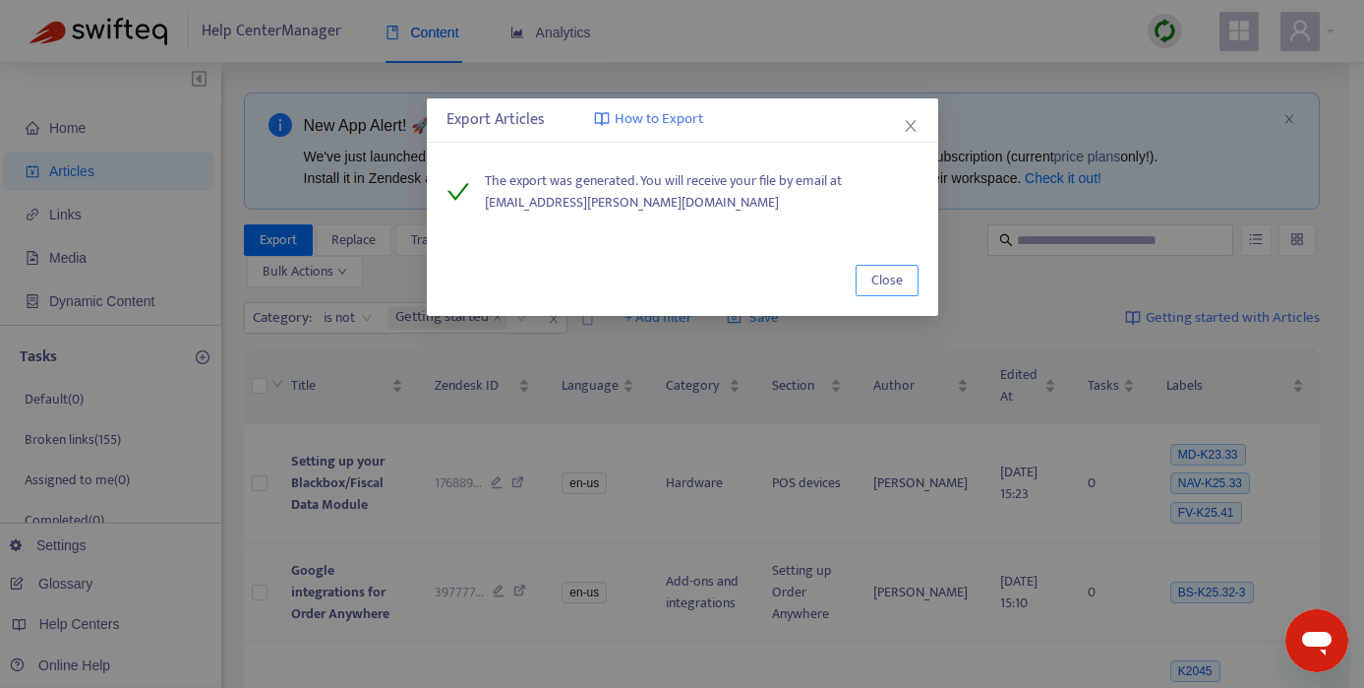
click at [910, 286] on button "Close" at bounding box center [887, 280] width 63 height 31
